Goal: Information Seeking & Learning: Learn about a topic

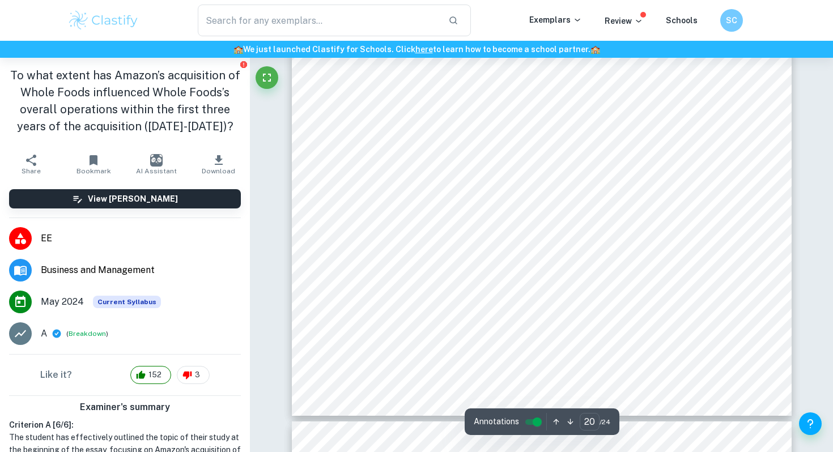
scroll to position [12771, 0]
drag, startPoint x: 380, startPoint y: 266, endPoint x: 562, endPoint y: 266, distance: 181.9
click at [562, 266] on div "Accessed [DATE]. [PERSON_NAME], [PERSON_NAME] H., and [PERSON_NAME]. “An Empiri…" at bounding box center [542, 96] width 500 height 647
copy span "[DOMAIN_NAME][URL]"
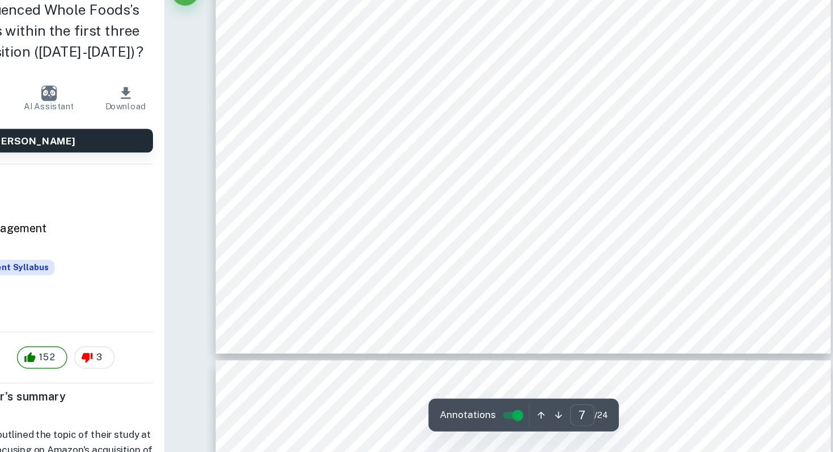
scroll to position [4339, 0]
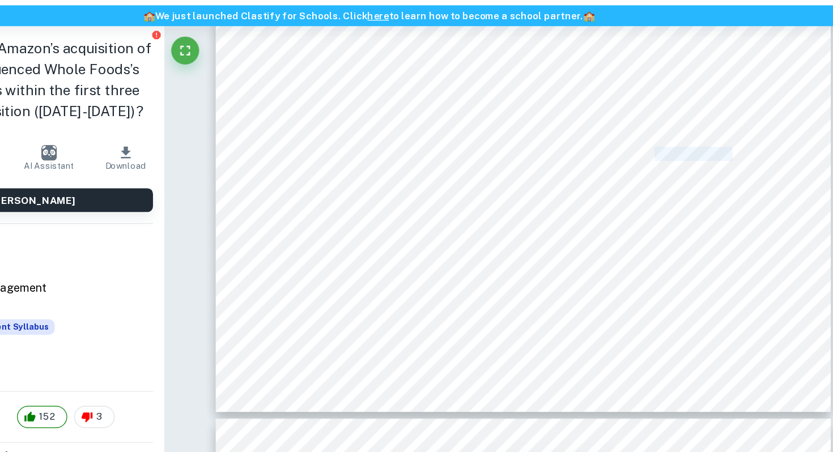
drag, startPoint x: 711, startPoint y: 165, endPoint x: 646, endPoint y: 164, distance: 64.6
click at [646, 164] on span "number of suppliers compared to vendors is vast and suppliers are easily replac…" at bounding box center [541, 162] width 382 height 10
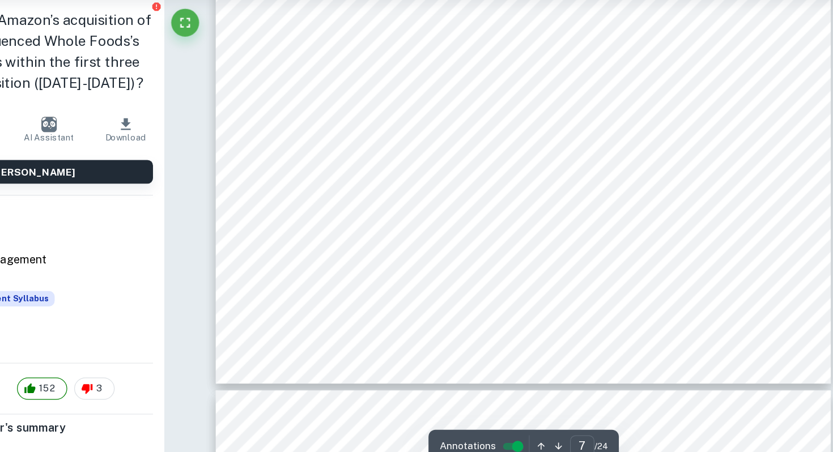
click at [601, 185] on span "is due to the large number of suppliers and the generic, similar types of produ…" at bounding box center [541, 182] width 382 height 10
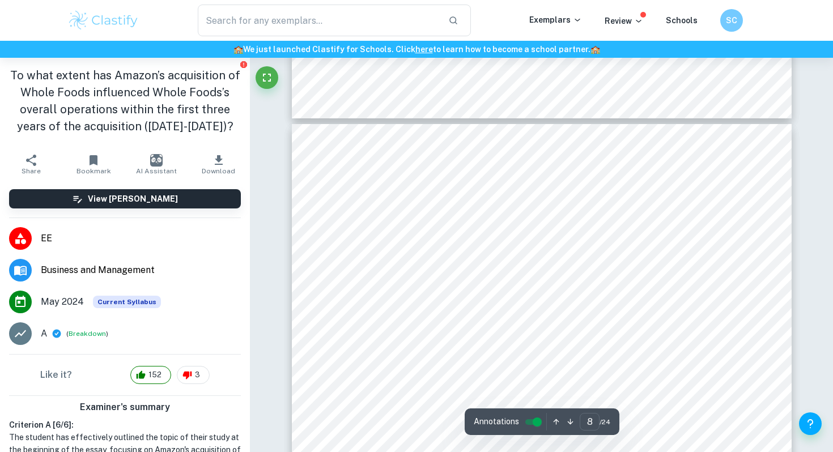
scroll to position [4597, 0]
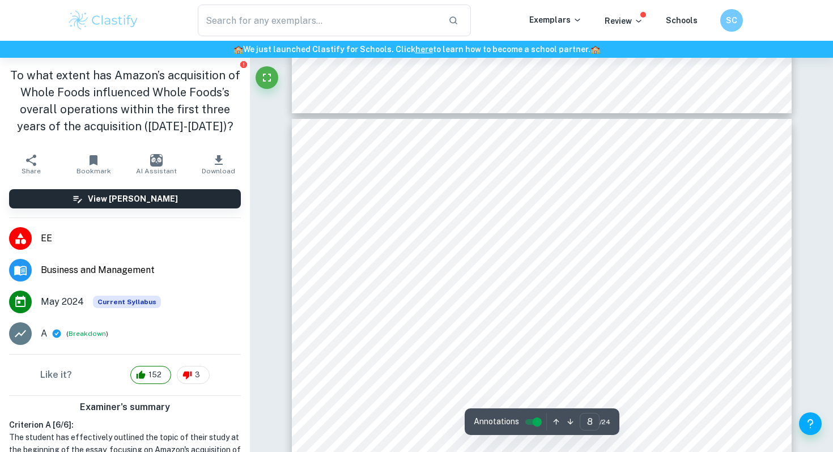
click at [421, 264] on div "As it can be concluded, the state of the grocery market was stable and sustaina…" at bounding box center [542, 442] width 500 height 647
drag, startPoint x: 429, startPoint y: 263, endPoint x: 429, endPoint y: 251, distance: 12.5
click at [429, 251] on div "As it can be concluded, the state of the grocery market was stable and sustaina…" at bounding box center [542, 442] width 500 height 647
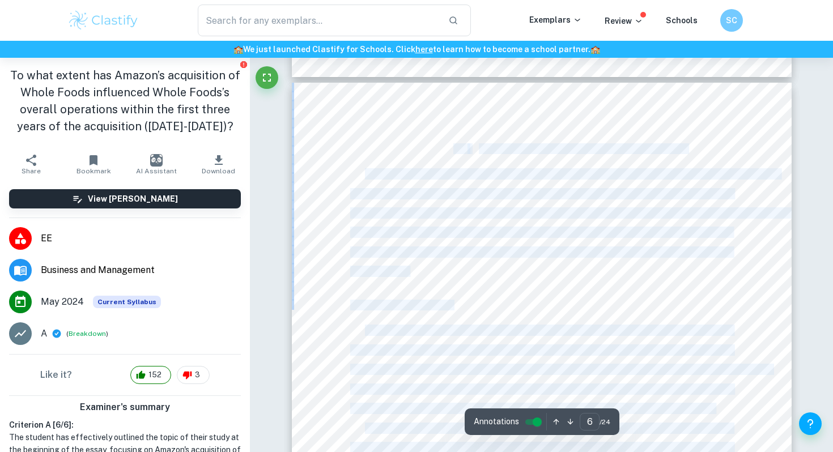
scroll to position [3302, 0]
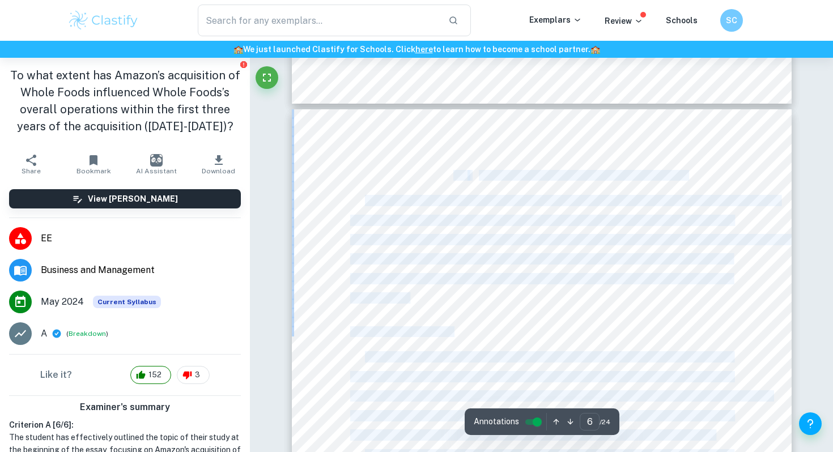
drag, startPoint x: 421, startPoint y: 262, endPoint x: 471, endPoint y: 106, distance: 164.2
copy div "2.6 Loremi’d Sita Consec adipiscin Eli Seddoe’t Inci Utlabo etdolorem aliquaen …"
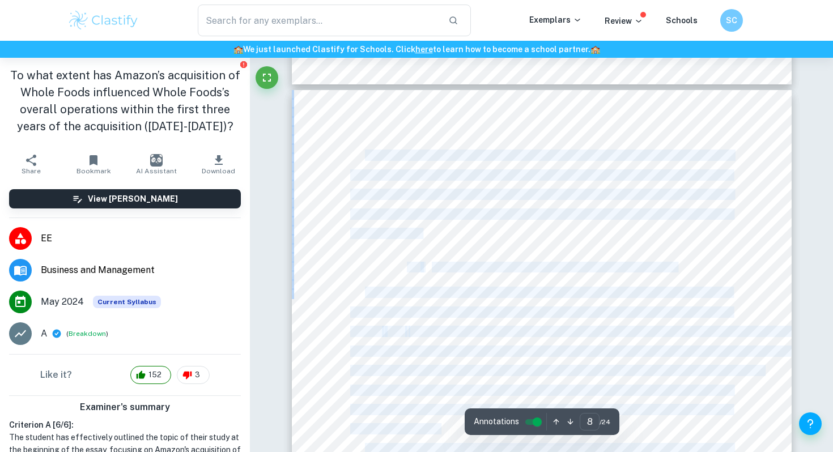
scroll to position [4625, 0]
